Goal: Task Accomplishment & Management: Manage account settings

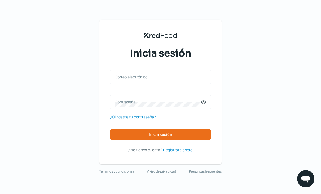
click at [177, 78] on label "Correo electrónico" at bounding box center [158, 76] width 86 height 5
click at [177, 78] on input "Correo electrónico" at bounding box center [160, 79] width 91 height 5
click at [166, 77] on input "Correo electrónico" at bounding box center [160, 79] width 91 height 5
paste input "[EMAIL_ADDRESS][DOMAIN_NAME]"
type input "[EMAIL_ADDRESS][DOMAIN_NAME]"
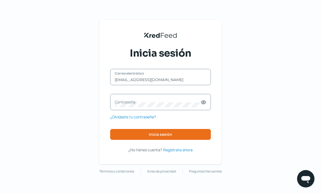
click at [165, 102] on label "Contraseña" at bounding box center [158, 101] width 86 height 5
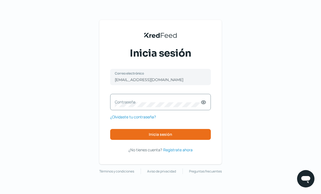
click at [144, 100] on label "Contraseña" at bounding box center [158, 101] width 86 height 5
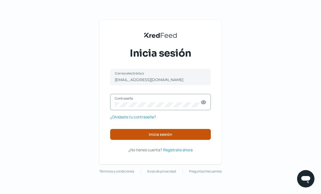
click at [153, 133] on span "Inicia sesión" at bounding box center [160, 134] width 23 height 4
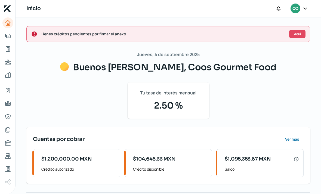
click at [299, 34] on span "Aquí" at bounding box center [297, 33] width 7 height 3
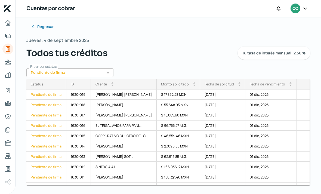
scroll to position [22, 0]
click at [48, 89] on div "Pendiente de firma" at bounding box center [46, 94] width 40 height 10
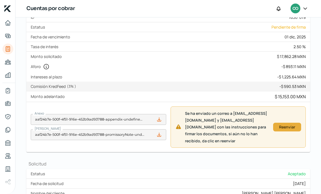
scroll to position [69, 0]
click at [287, 129] on div "Reenviar" at bounding box center [287, 127] width 23 height 3
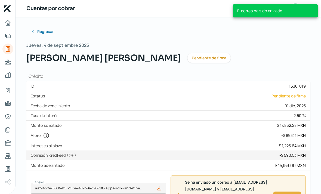
scroll to position [0, 0]
click at [45, 36] on button "Regresar" at bounding box center [42, 31] width 32 height 11
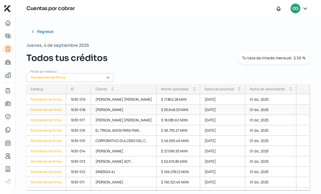
click at [54, 111] on div "Pendiente de firma" at bounding box center [46, 110] width 40 height 10
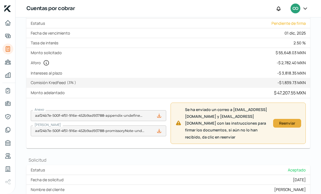
scroll to position [72, 0]
click at [287, 125] on div "Reenviar" at bounding box center [287, 123] width 23 height 3
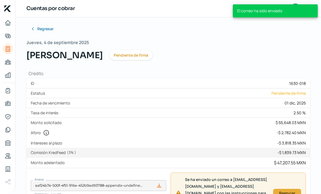
scroll to position [2, 0]
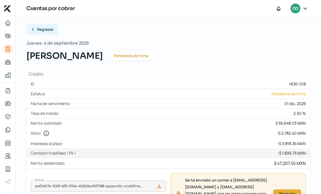
click at [45, 30] on span "Regresar" at bounding box center [45, 29] width 16 height 4
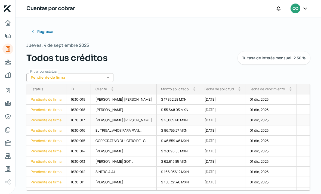
click at [43, 118] on div "Pendiente de firma" at bounding box center [46, 120] width 40 height 10
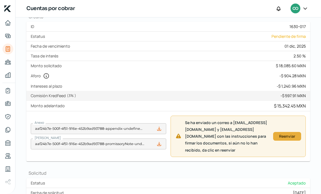
scroll to position [60, 0]
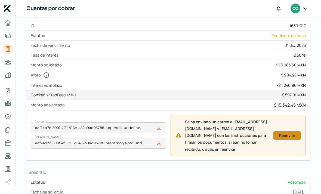
click at [289, 137] on div "Reenviar" at bounding box center [287, 135] width 23 height 3
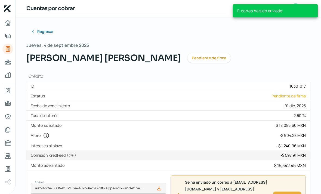
scroll to position [0, 0]
click at [46, 31] on span "Regresar" at bounding box center [45, 32] width 16 height 4
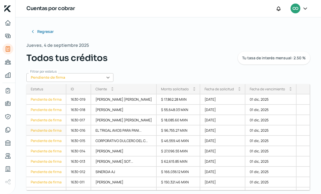
click at [47, 130] on div "Pendiente de firma" at bounding box center [46, 130] width 40 height 10
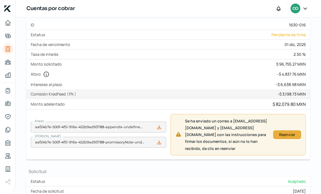
scroll to position [66, 0]
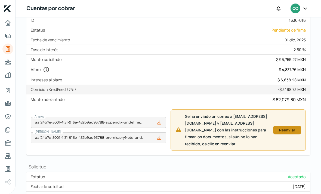
click at [292, 132] on div "Reenviar" at bounding box center [287, 129] width 23 height 3
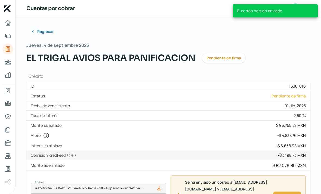
scroll to position [0, 0]
click at [45, 32] on span "Regresar" at bounding box center [45, 32] width 16 height 4
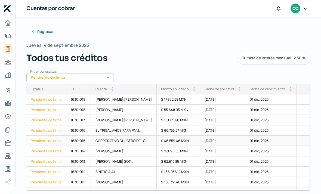
click at [49, 140] on div "Pendiente de firma" at bounding box center [46, 141] width 40 height 10
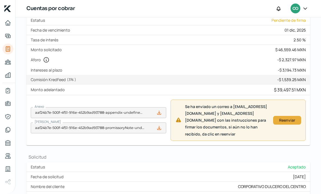
scroll to position [75, 0]
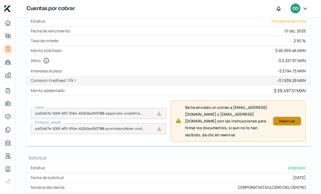
click at [292, 123] on div "Reenviar" at bounding box center [287, 120] width 23 height 3
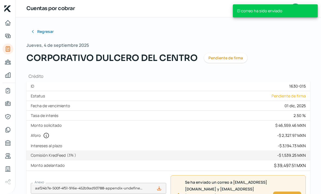
scroll to position [0, 0]
click at [44, 30] on span "Regresar" at bounding box center [45, 32] width 16 height 4
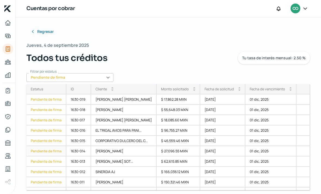
click at [52, 149] on div "Pendiente de firma" at bounding box center [46, 151] width 40 height 10
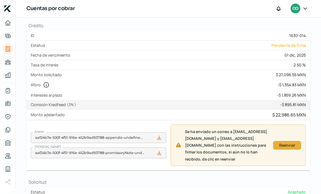
scroll to position [58, 0]
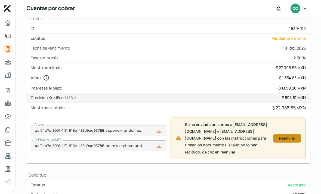
click at [290, 142] on button "Reenviar" at bounding box center [287, 138] width 28 height 9
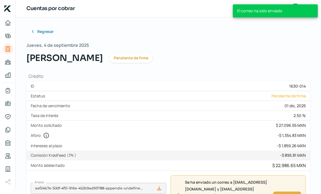
scroll to position [0, 0]
click at [44, 32] on span "Regresar" at bounding box center [45, 32] width 16 height 4
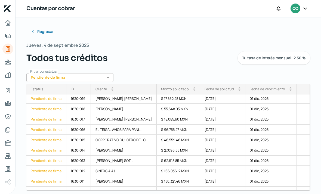
scroll to position [1, 0]
click at [54, 161] on div "Pendiente de firma" at bounding box center [46, 161] width 40 height 10
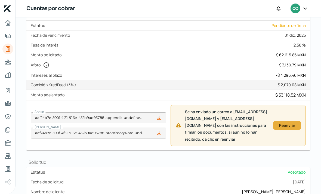
scroll to position [86, 0]
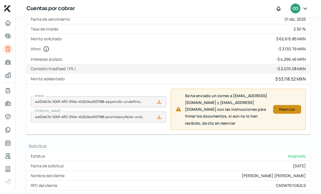
click at [290, 111] on div "Reenviar" at bounding box center [287, 109] width 23 height 3
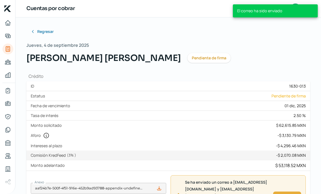
scroll to position [0, 0]
click at [47, 30] on span "Regresar" at bounding box center [45, 32] width 16 height 4
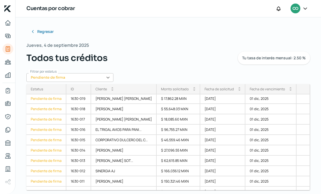
scroll to position [1, 0]
click at [49, 172] on div "Pendiente de firma" at bounding box center [46, 171] width 40 height 10
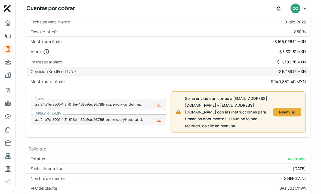
scroll to position [83, 0]
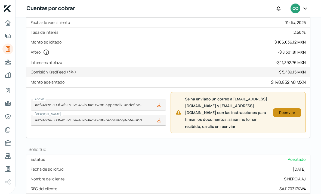
click at [290, 114] on div "Reenviar" at bounding box center [287, 112] width 23 height 3
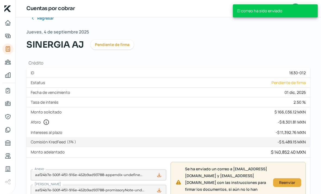
scroll to position [13, 0]
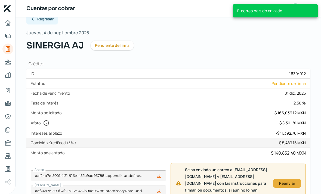
click at [52, 20] on span "Regresar" at bounding box center [45, 19] width 16 height 4
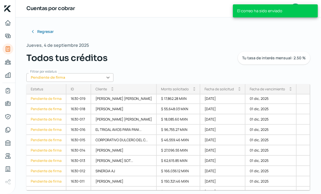
scroll to position [1, 0]
click at [51, 182] on div "Pendiente de firma" at bounding box center [46, 181] width 40 height 10
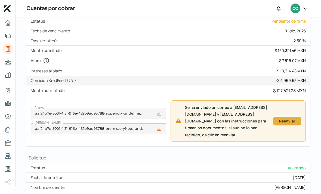
scroll to position [78, 0]
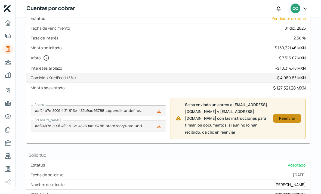
click at [292, 120] on div "Reenviar" at bounding box center [287, 118] width 23 height 3
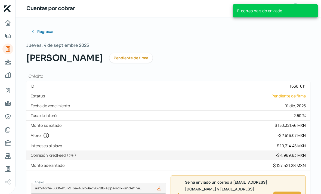
scroll to position [0, 0]
click at [48, 30] on span "Regresar" at bounding box center [45, 32] width 16 height 4
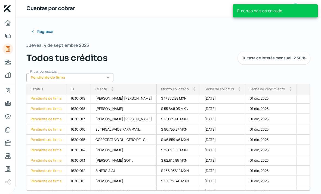
scroll to position [1, 0]
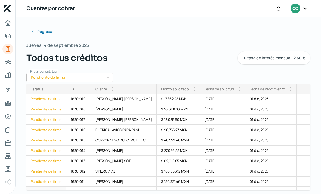
click at [54, 191] on div "Pendiente de firma" at bounding box center [46, 192] width 40 height 10
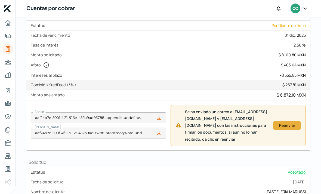
scroll to position [71, 0]
click at [290, 127] on div "Reenviar" at bounding box center [287, 124] width 23 height 3
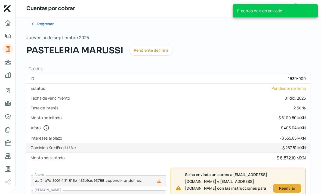
scroll to position [7, 0]
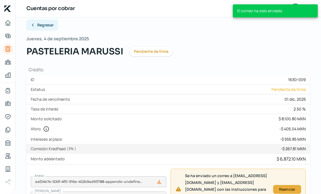
click at [41, 24] on span "Regresar" at bounding box center [45, 25] width 16 height 4
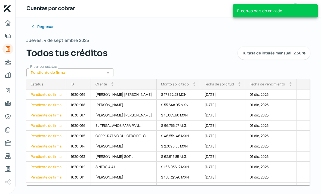
scroll to position [22, 0]
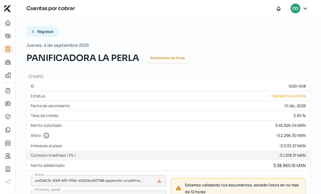
click at [46, 33] on span "Regresar" at bounding box center [45, 32] width 16 height 4
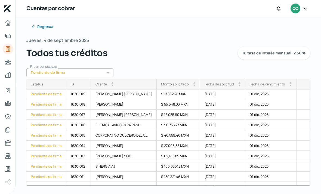
scroll to position [22, 0]
click at [51, 192] on div "Pendiente de firma" at bounding box center [46, 197] width 40 height 10
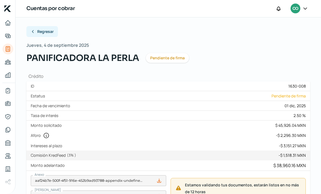
click at [47, 33] on span "Regresar" at bounding box center [45, 32] width 16 height 4
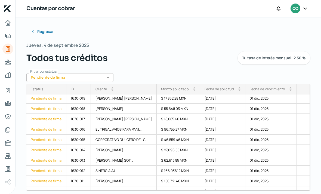
scroll to position [1, 0]
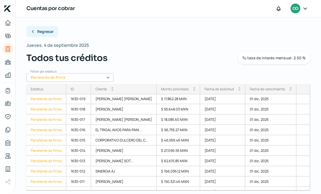
click at [44, 31] on span "Regresar" at bounding box center [45, 32] width 16 height 4
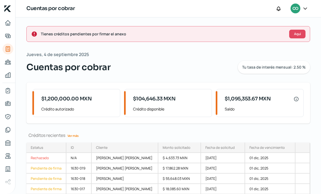
scroll to position [2, 0]
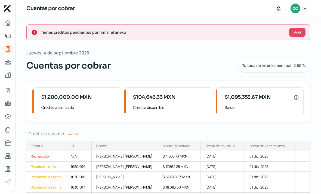
click at [299, 97] on div "$1,095,353.67 MXN Saldo" at bounding box center [260, 101] width 85 height 27
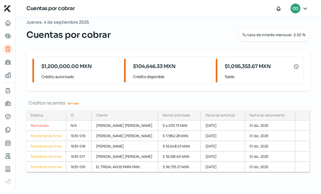
scroll to position [32, 0]
click at [217, 102] on div "Créditos recientes Ver más" at bounding box center [168, 103] width 284 height 6
click at [303, 6] on icon at bounding box center [304, 8] width 5 height 5
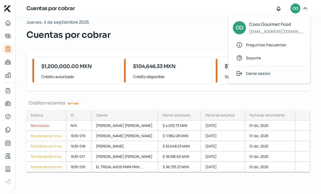
click at [258, 74] on span "Cerrar sesión" at bounding box center [258, 73] width 24 height 7
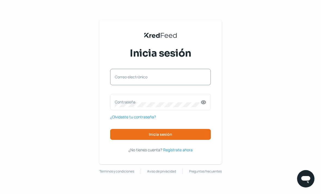
click at [138, 79] on label "Correo electrónico" at bounding box center [158, 76] width 86 height 5
click at [138, 79] on input "Correo electrónico" at bounding box center [160, 79] width 91 height 5
type input "[EMAIL_ADDRESS][DOMAIN_NAME]"
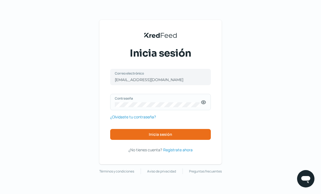
click at [205, 103] on icon at bounding box center [203, 102] width 4 height 3
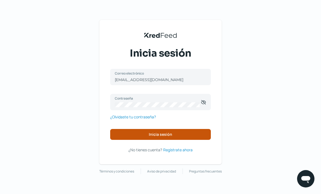
click at [176, 133] on button "Inicia sesión" at bounding box center [160, 134] width 101 height 11
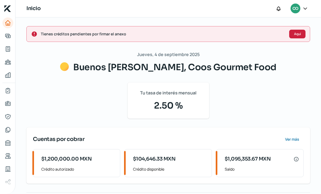
click at [297, 35] on span "Aquí" at bounding box center [297, 33] width 7 height 3
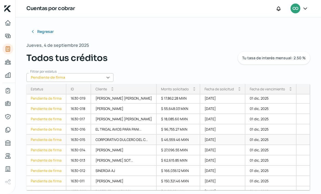
scroll to position [1, 0]
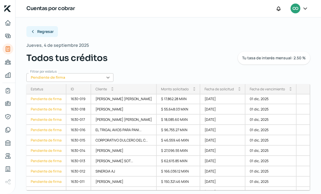
click at [42, 31] on span "Regresar" at bounding box center [45, 32] width 16 height 4
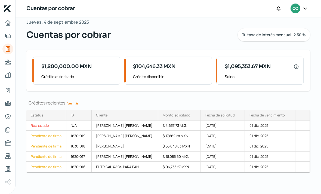
scroll to position [32, 0]
click at [300, 10] on div "CO" at bounding box center [295, 9] width 10 height 10
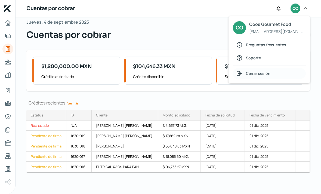
click at [265, 77] on div "Cerrar sesión" at bounding box center [269, 73] width 73 height 11
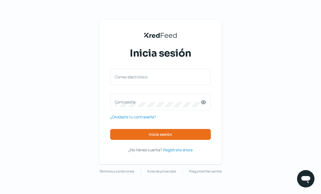
click at [182, 78] on label "Correo electrónico" at bounding box center [158, 76] width 86 height 5
click at [182, 78] on input "Correo electrónico" at bounding box center [160, 79] width 91 height 5
type input "[EMAIL_ADDRESS][DOMAIN_NAME]"
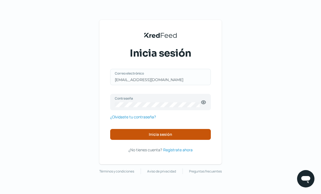
click at [174, 134] on button "Inicia sesión" at bounding box center [160, 134] width 101 height 11
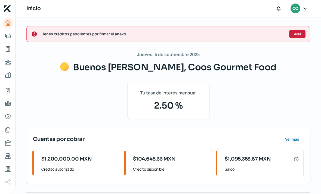
click at [300, 35] on span "Aquí" at bounding box center [297, 33] width 7 height 3
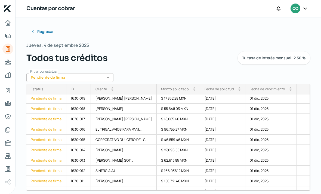
scroll to position [1, 0]
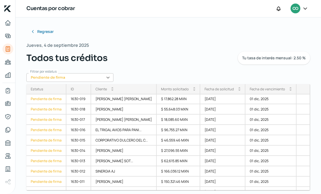
click at [304, 8] on icon at bounding box center [304, 9] width 3 height 2
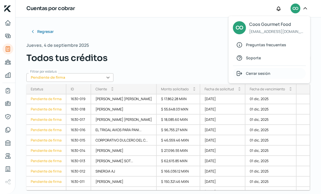
click at [263, 75] on span "Cerrar sesión" at bounding box center [258, 73] width 24 height 7
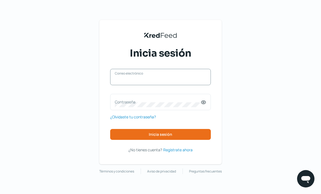
type input "[EMAIL_ADDRESS][DOMAIN_NAME]"
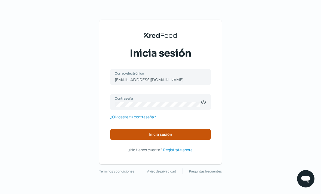
click at [186, 133] on button "Inicia sesión" at bounding box center [160, 134] width 101 height 11
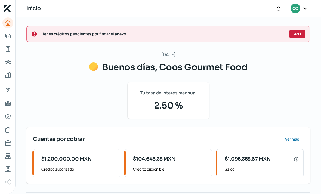
click at [300, 32] on span "Aquí" at bounding box center [297, 33] width 7 height 3
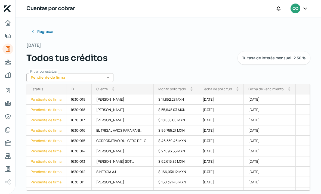
click at [303, 8] on icon at bounding box center [304, 8] width 5 height 5
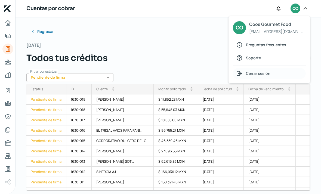
click at [263, 74] on span "Cerrar sesión" at bounding box center [258, 73] width 24 height 7
